Goal: Information Seeking & Learning: Understand process/instructions

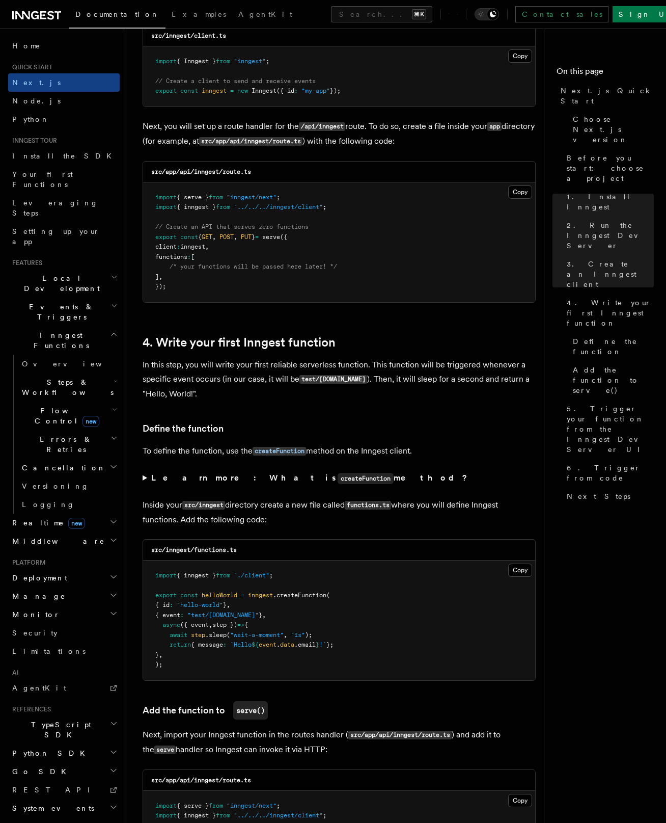
scroll to position [1357, 0]
click at [518, 563] on button "Copy Copied" at bounding box center [520, 569] width 24 height 13
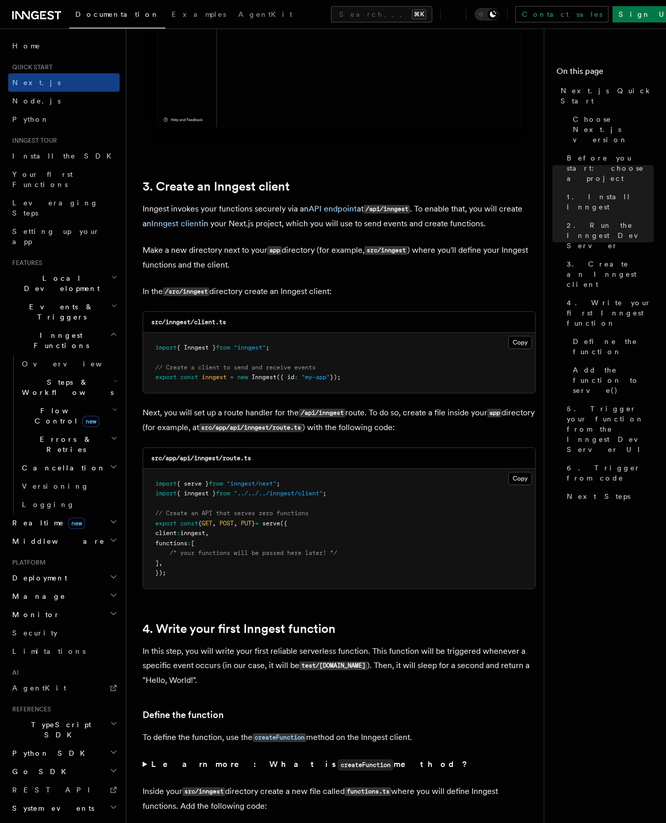
scroll to position [1220, 0]
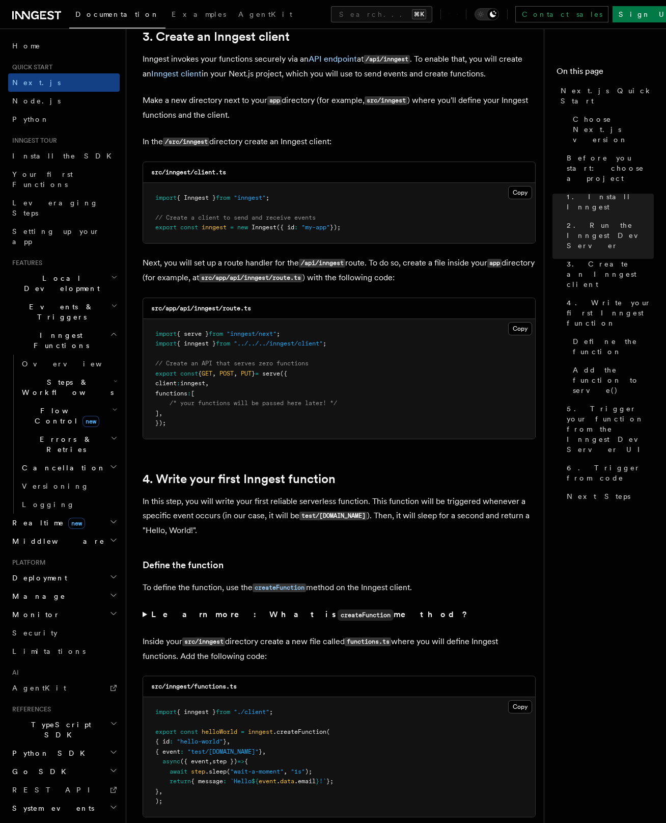
click at [145, 607] on summary "Learn more: What is createFunction method?" at bounding box center [339, 614] width 393 height 15
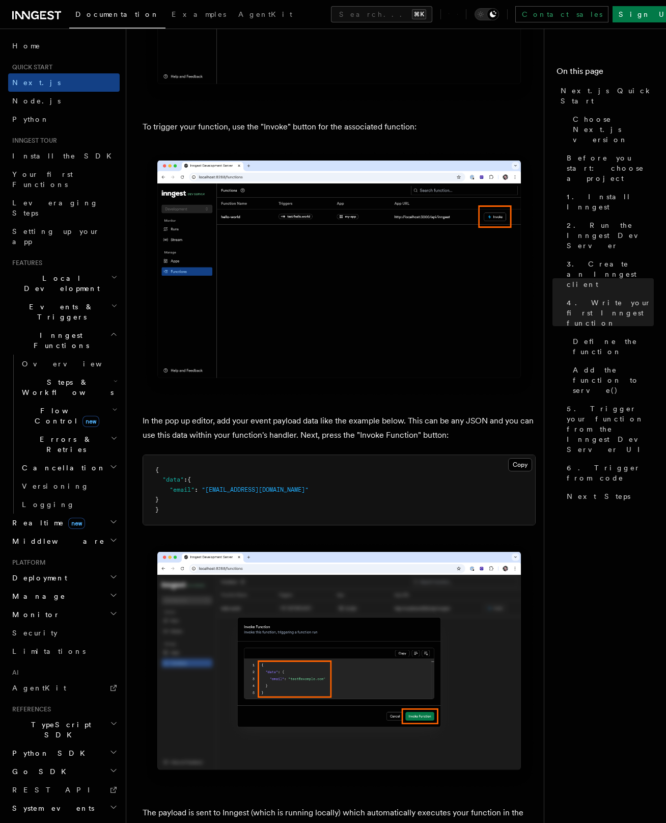
scroll to position [2940, 0]
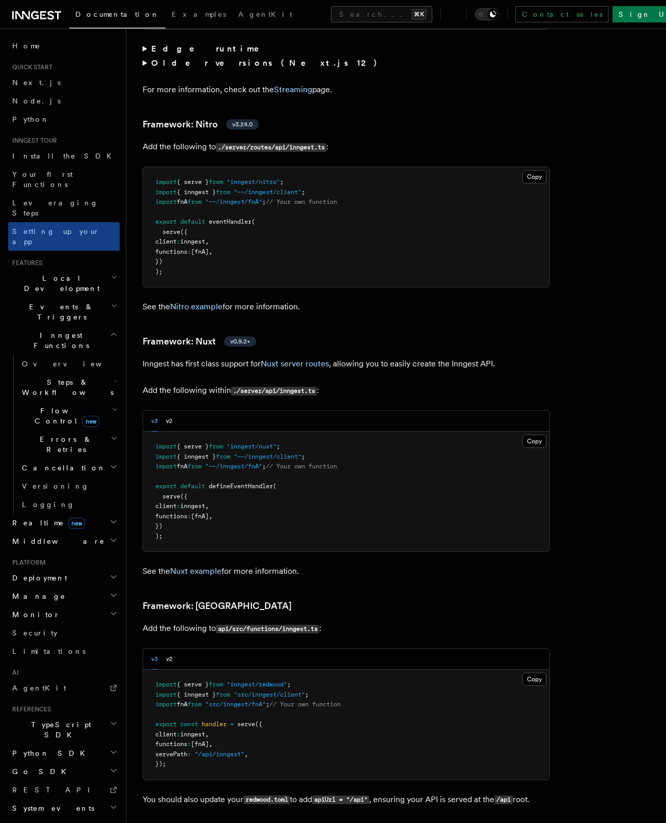
scroll to position [6689, 0]
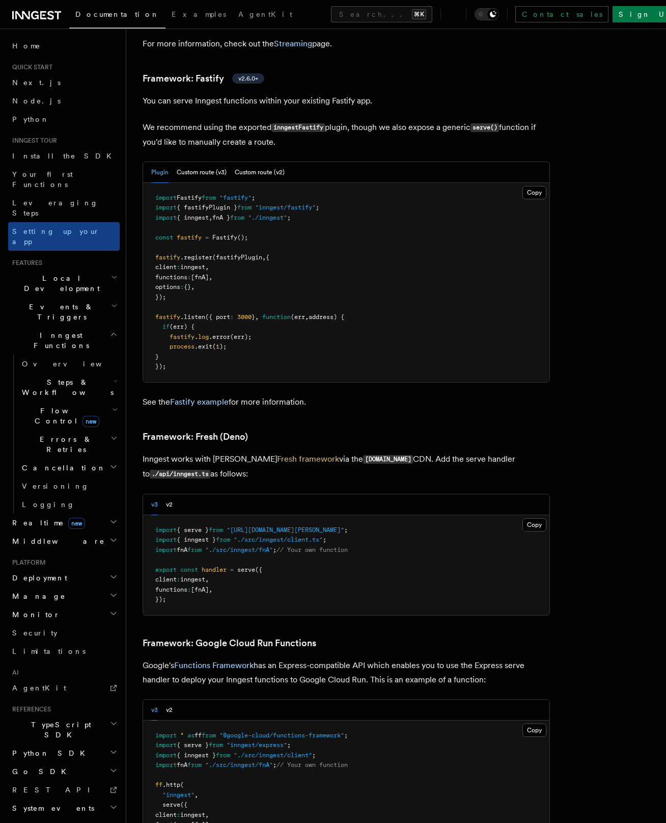
scroll to position [4444, 0]
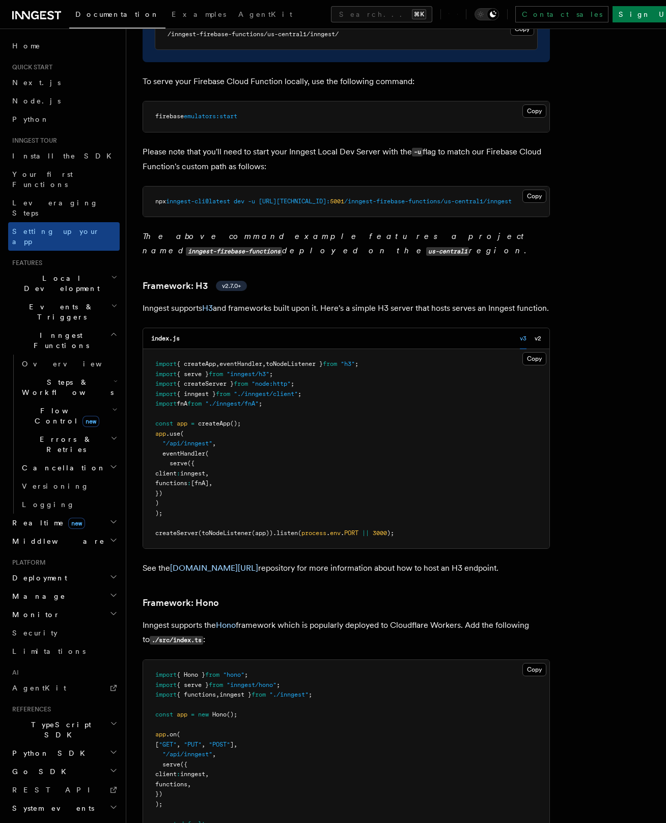
click at [347, 394] on pre "import { createApp , eventHandler , toNodeListener } from "h3" ; import { serve…" at bounding box center [346, 448] width 406 height 199
